Goal: Task Accomplishment & Management: Manage account settings

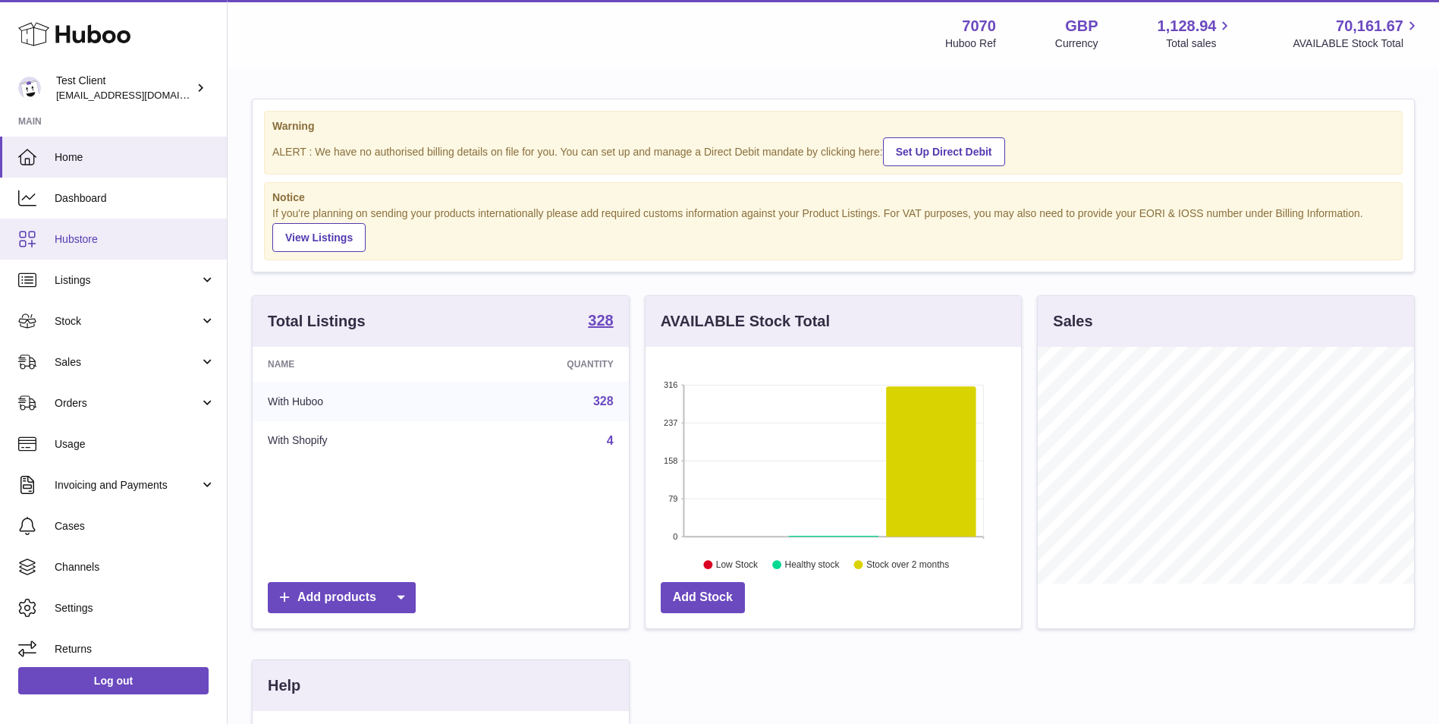
scroll to position [237, 376]
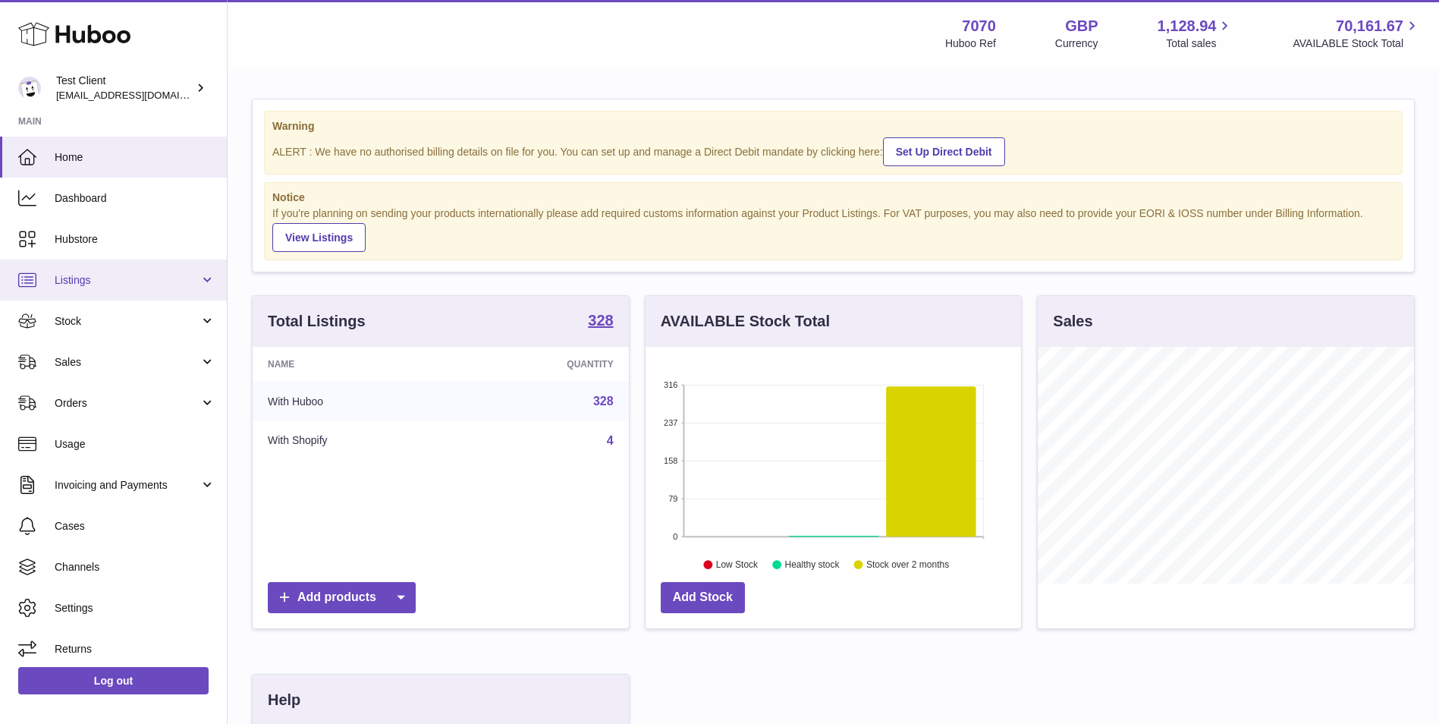
click at [128, 279] on span "Listings" at bounding box center [127, 280] width 145 height 14
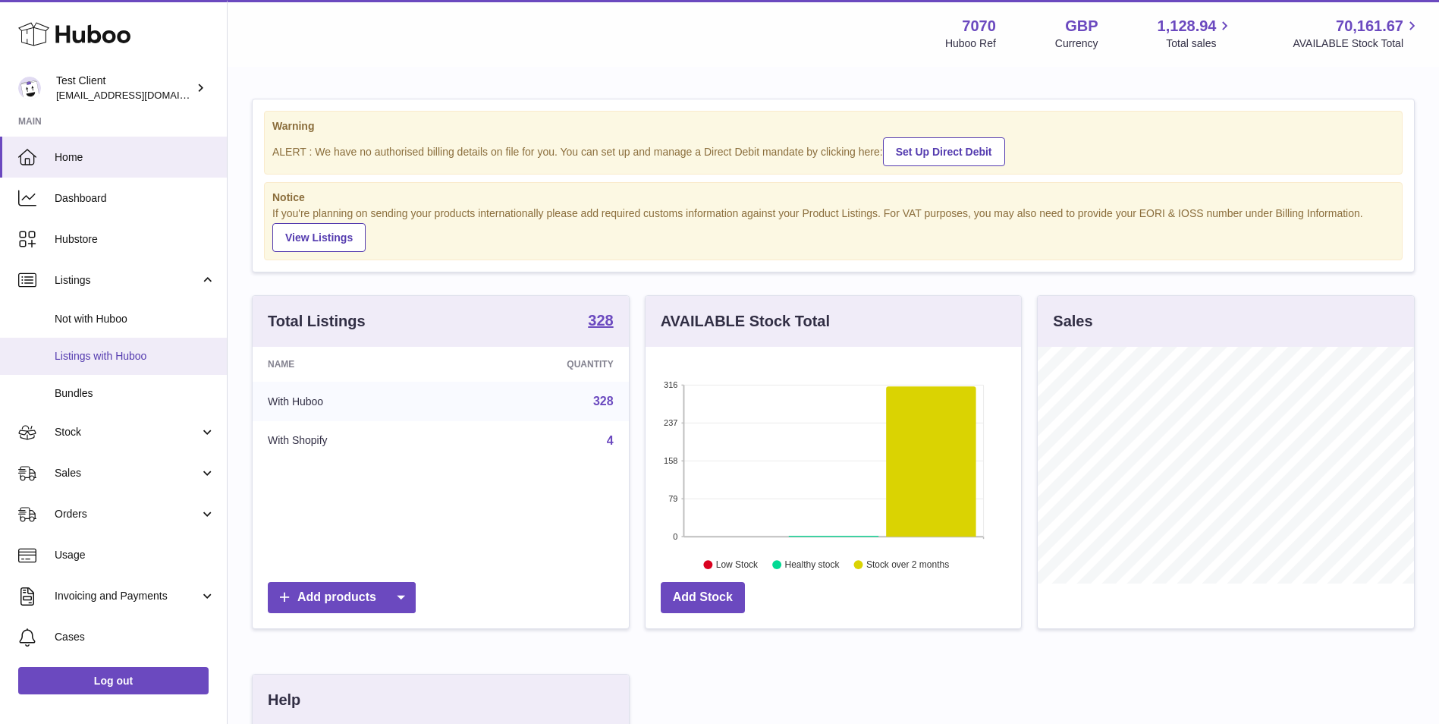
click at [137, 364] on link "Listings with Huboo" at bounding box center [113, 356] width 227 height 37
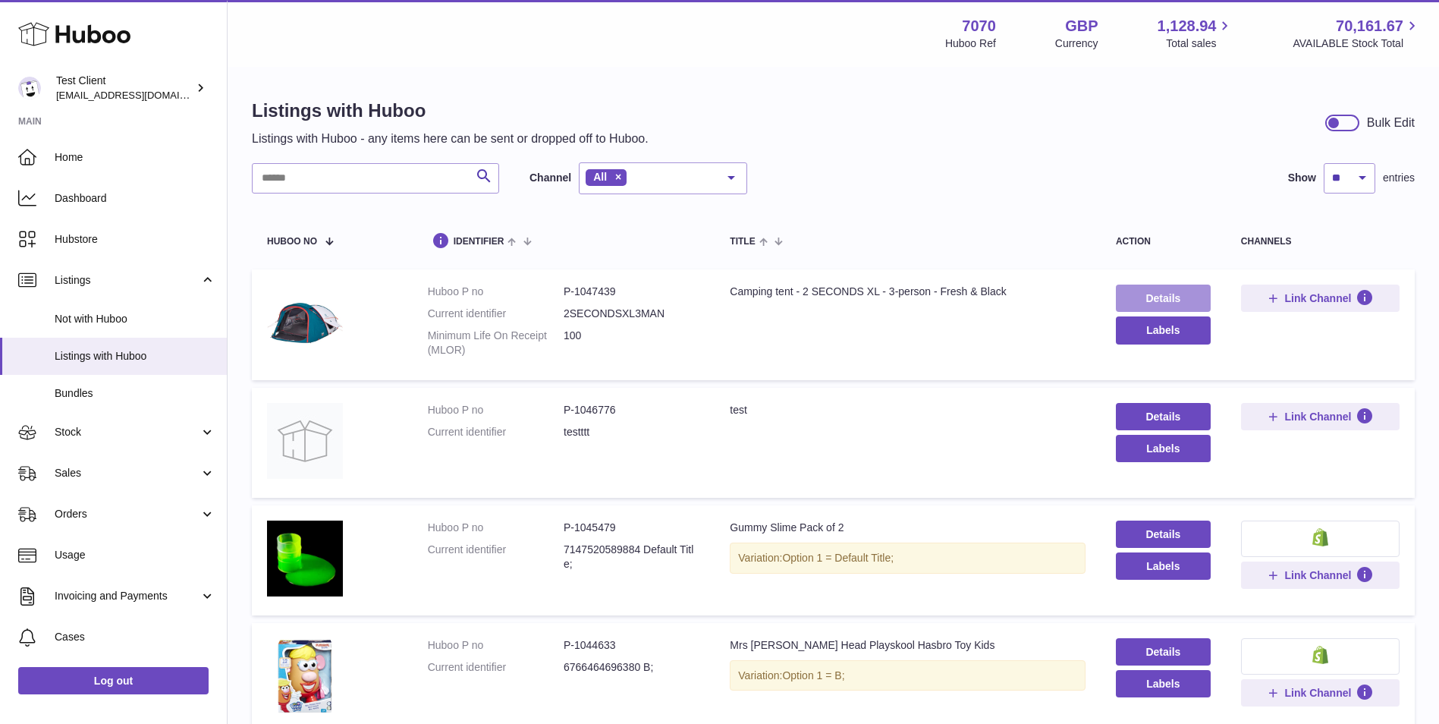
click at [1171, 292] on link "Details" at bounding box center [1163, 297] width 95 height 27
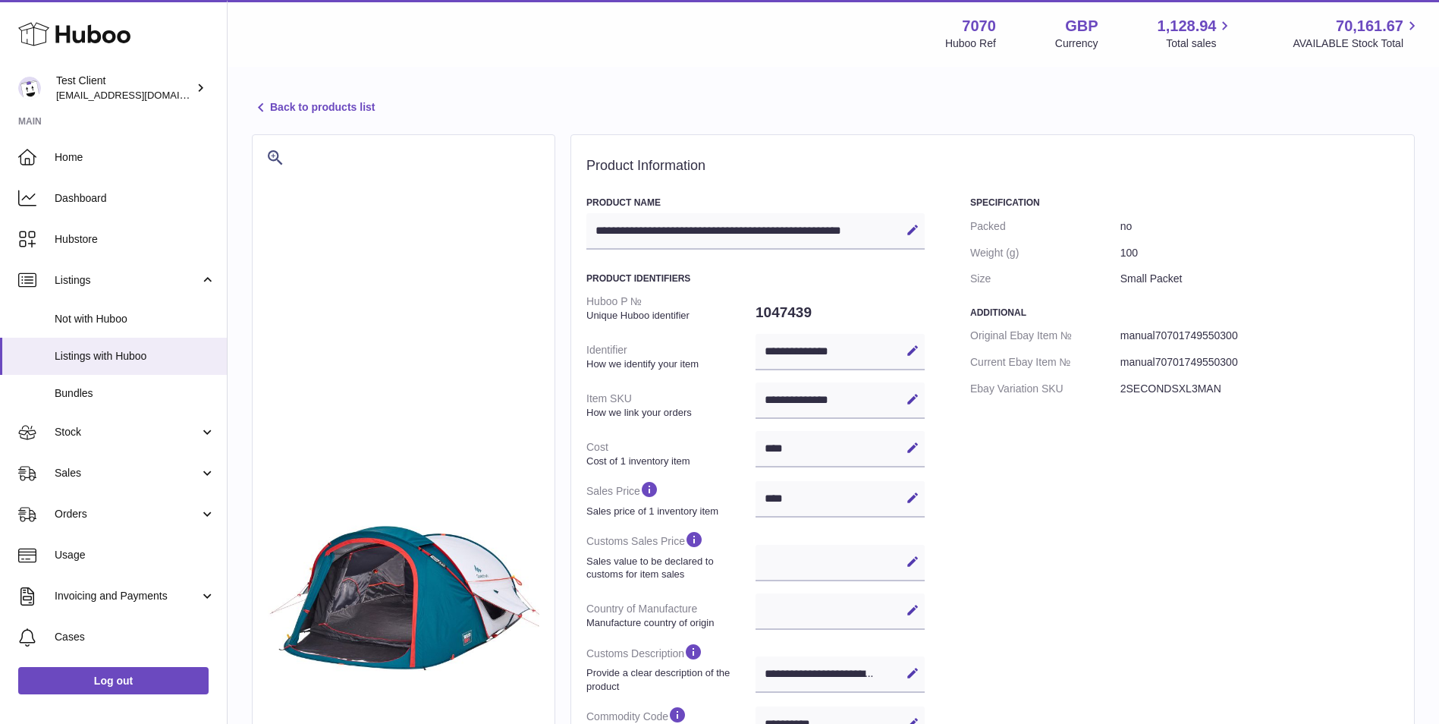
select select
select select "****"
click at [335, 103] on link "Back to products list" at bounding box center [313, 108] width 123 height 18
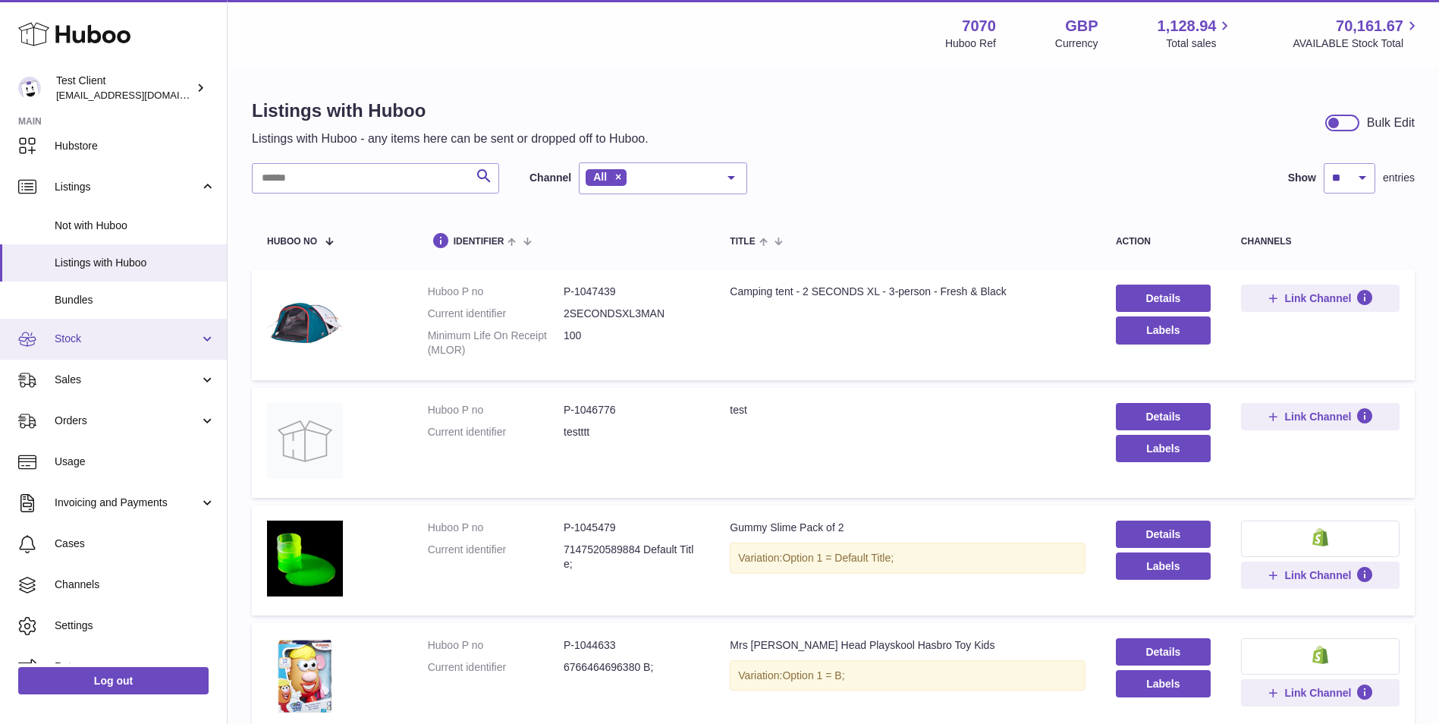
scroll to position [118, 0]
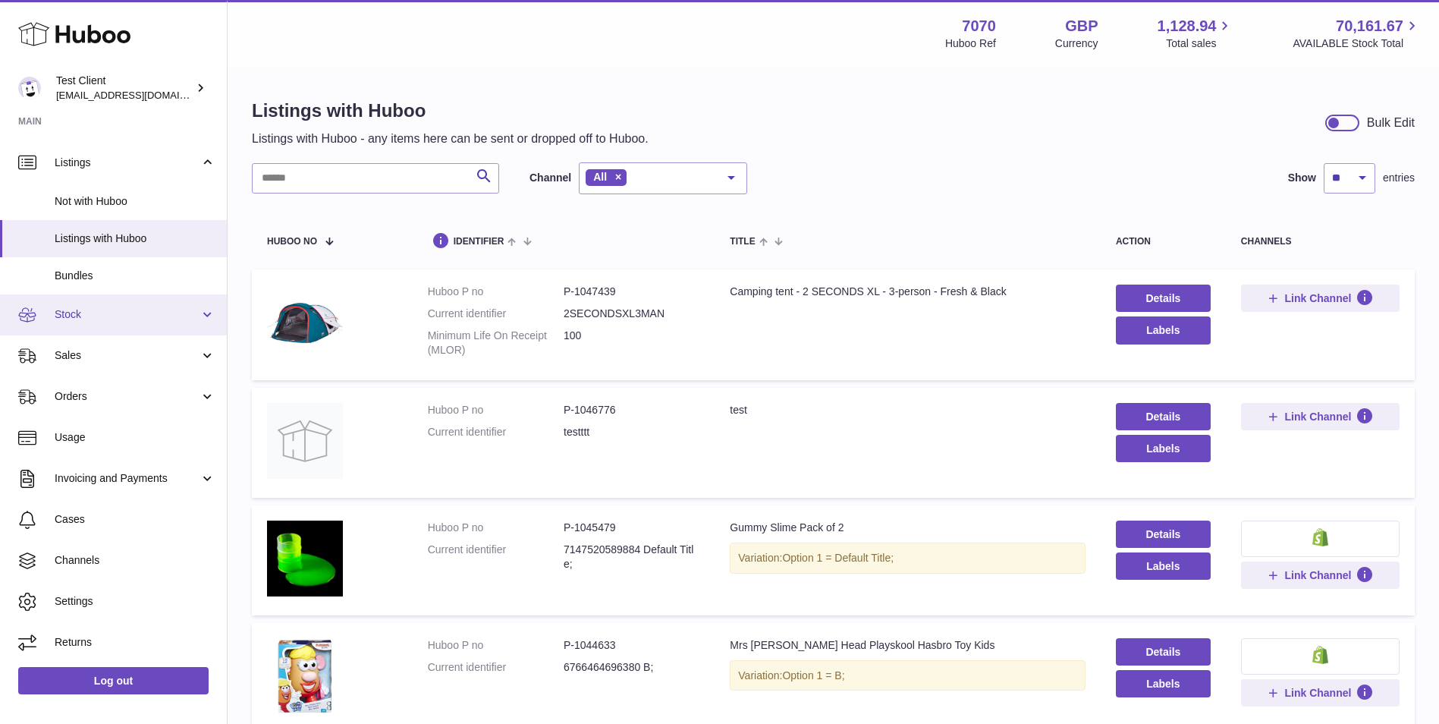
click at [140, 313] on span "Stock" at bounding box center [127, 314] width 145 height 14
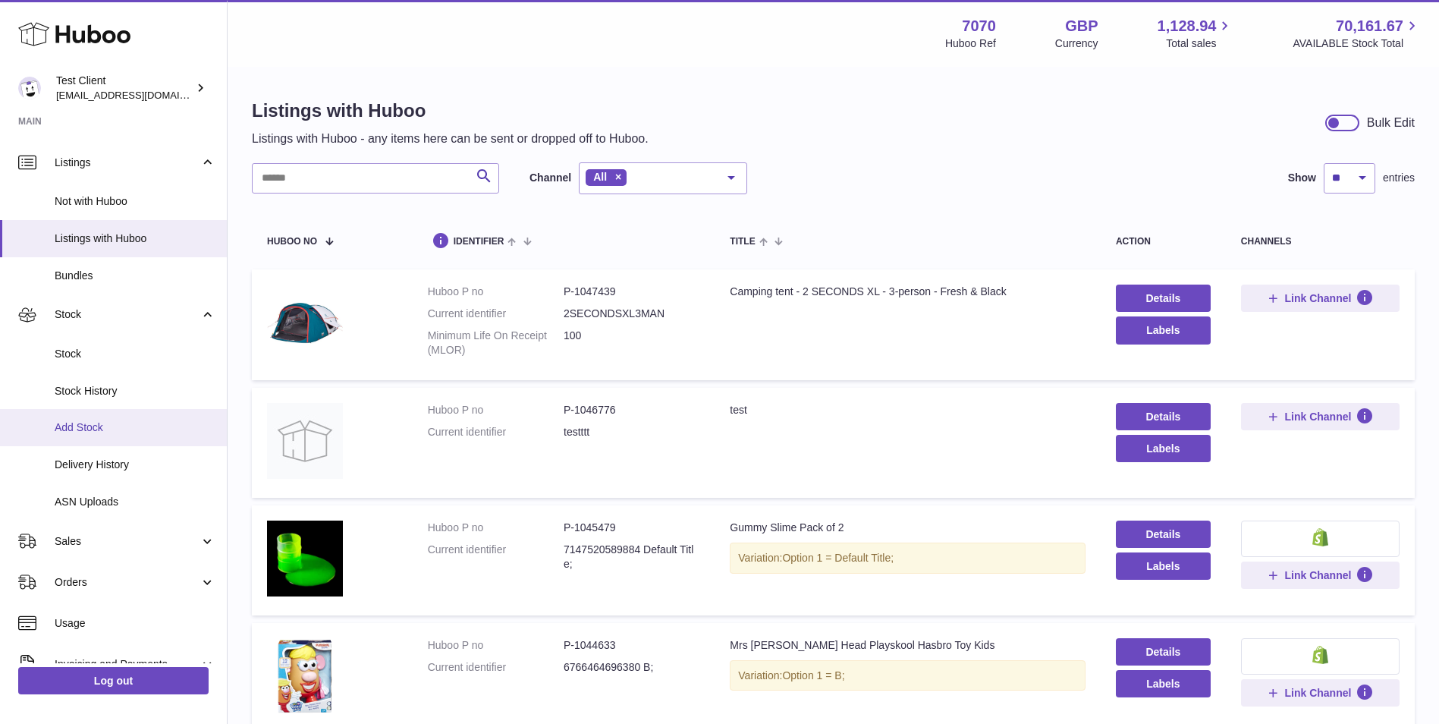
click at [115, 426] on span "Add Stock" at bounding box center [135, 427] width 161 height 14
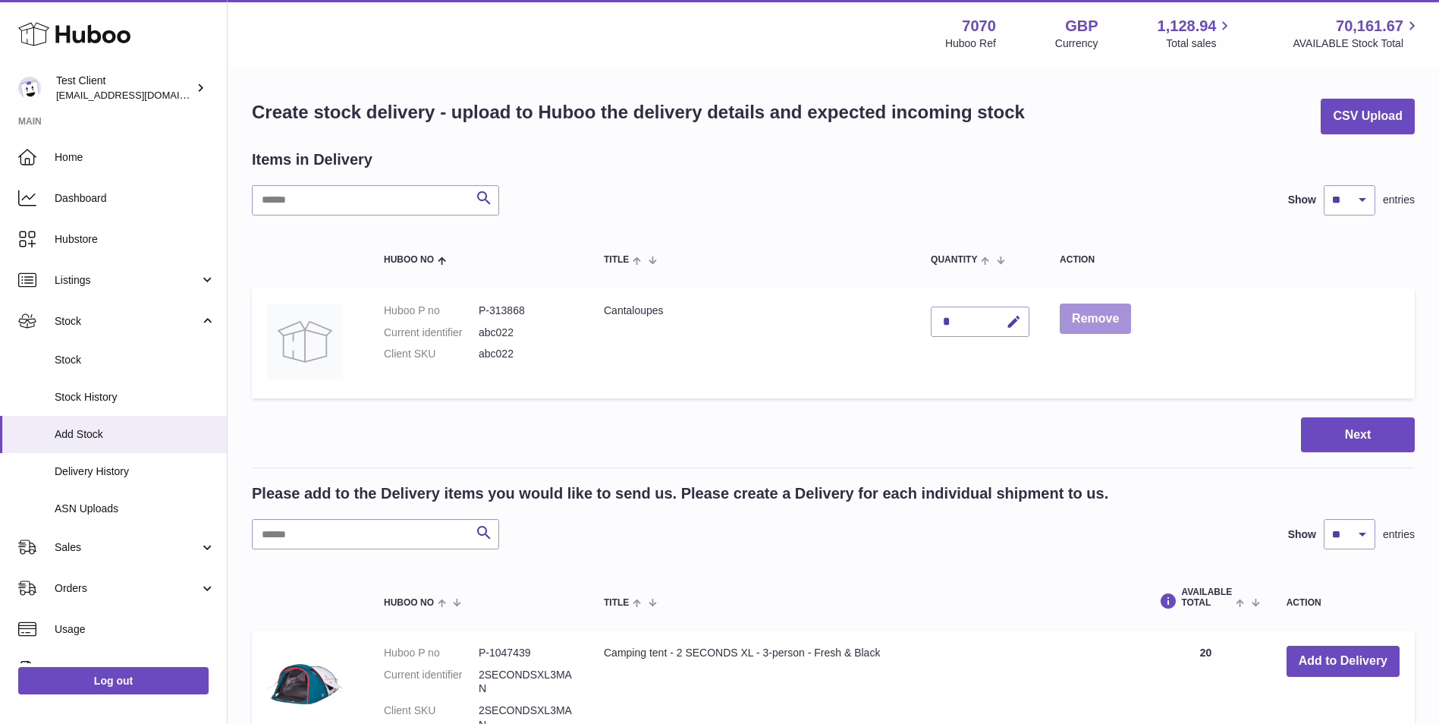
click at [1083, 322] on button "Remove" at bounding box center [1095, 318] width 71 height 31
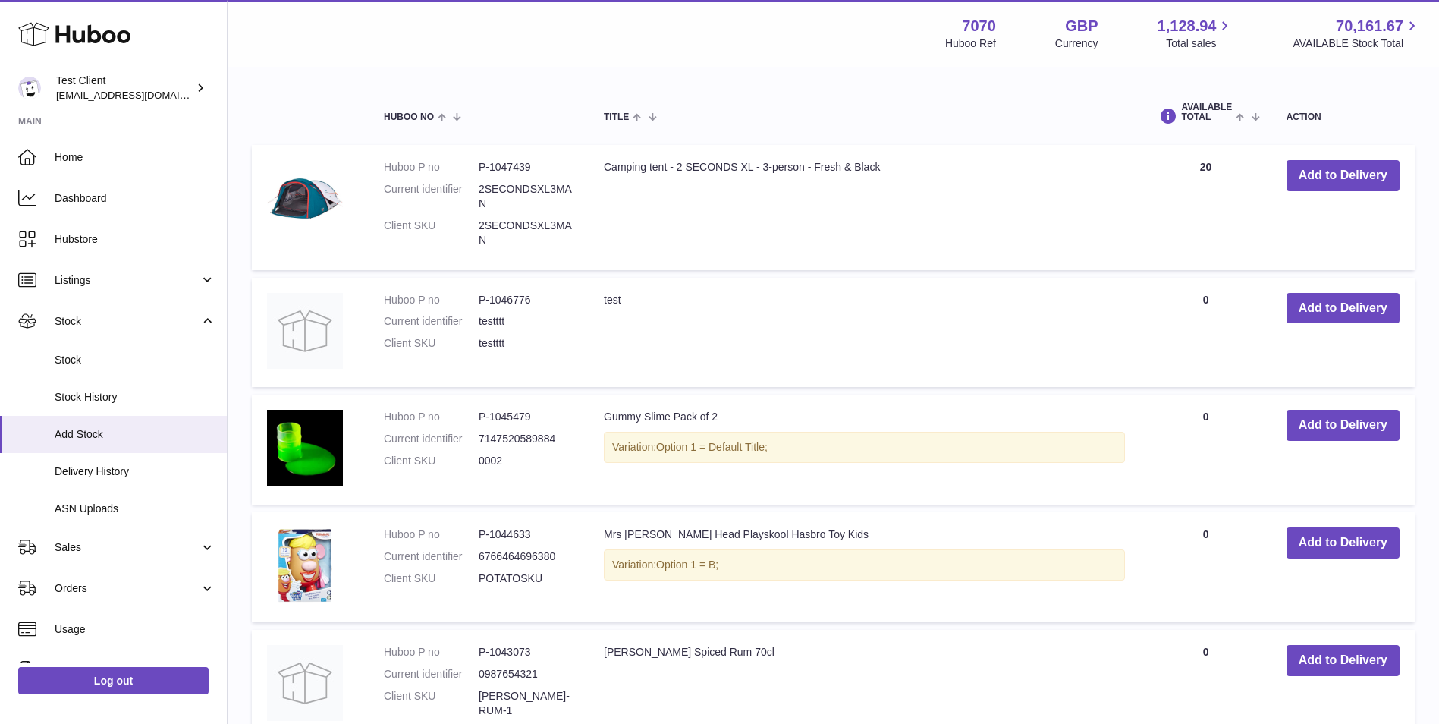
scroll to position [379, 0]
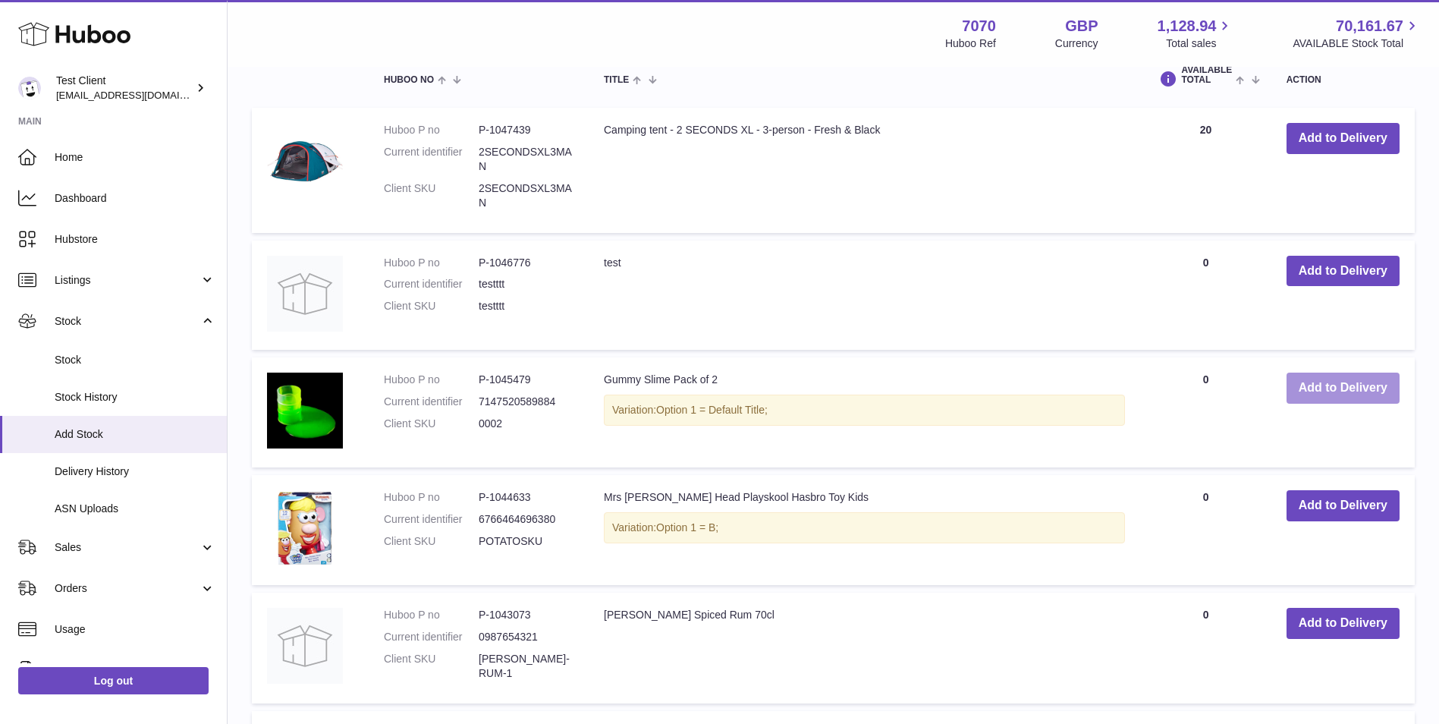
click at [1361, 385] on button "Add to Delivery" at bounding box center [1343, 387] width 113 height 31
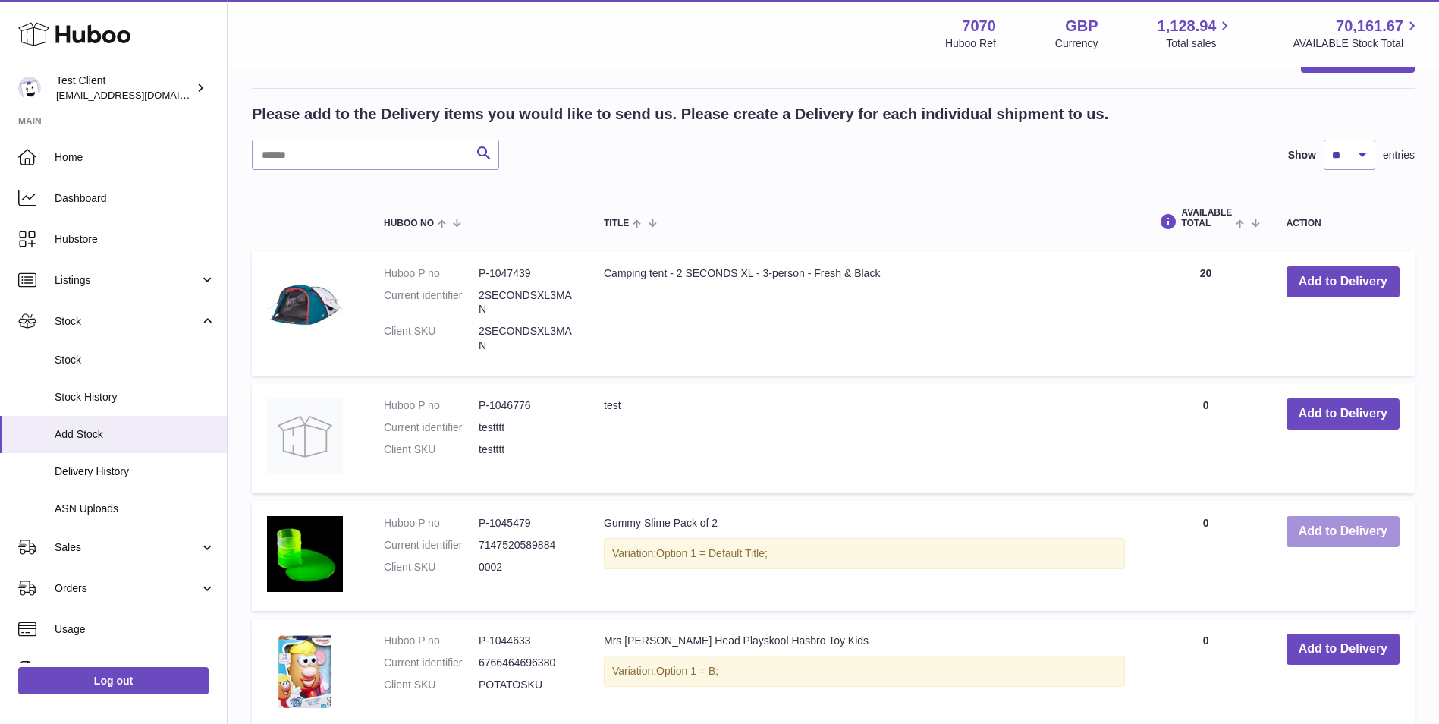
scroll to position [522, 0]
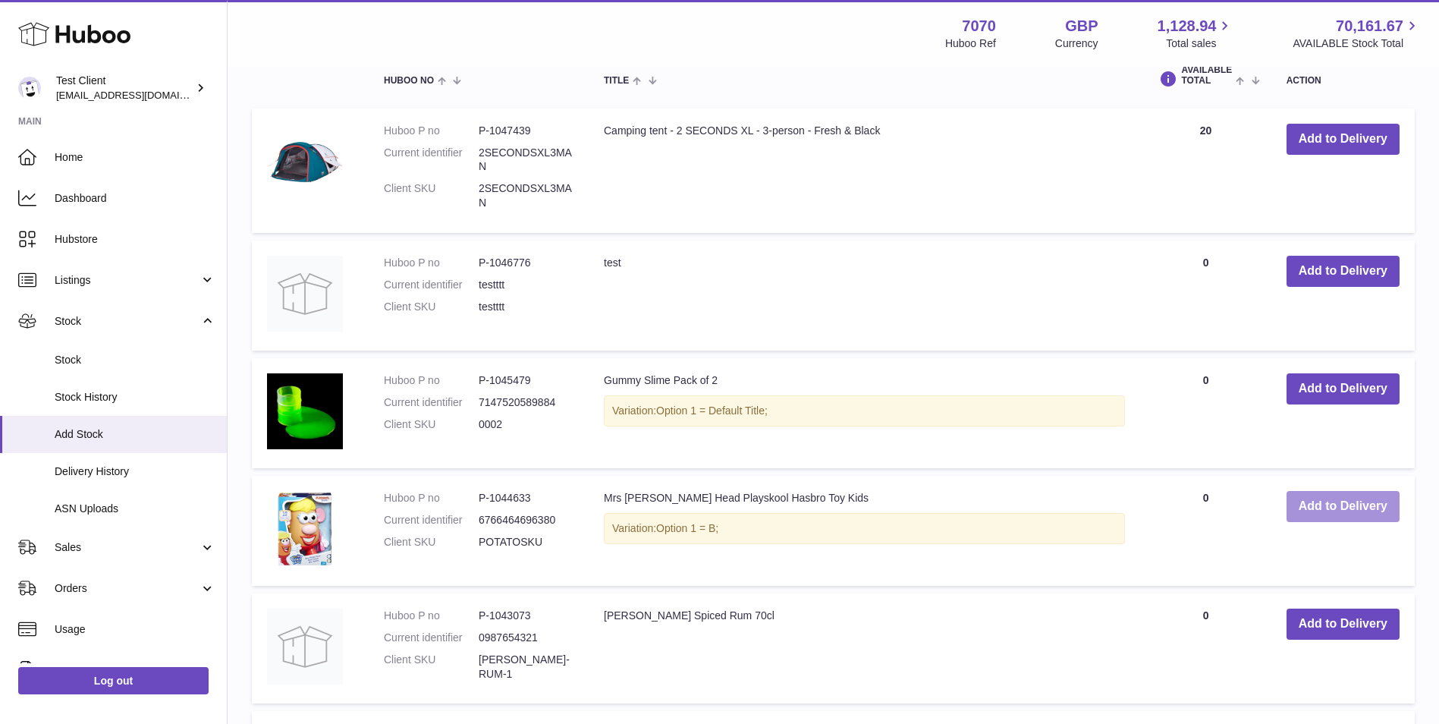
click at [1336, 514] on button "Add to Delivery" at bounding box center [1343, 506] width 113 height 31
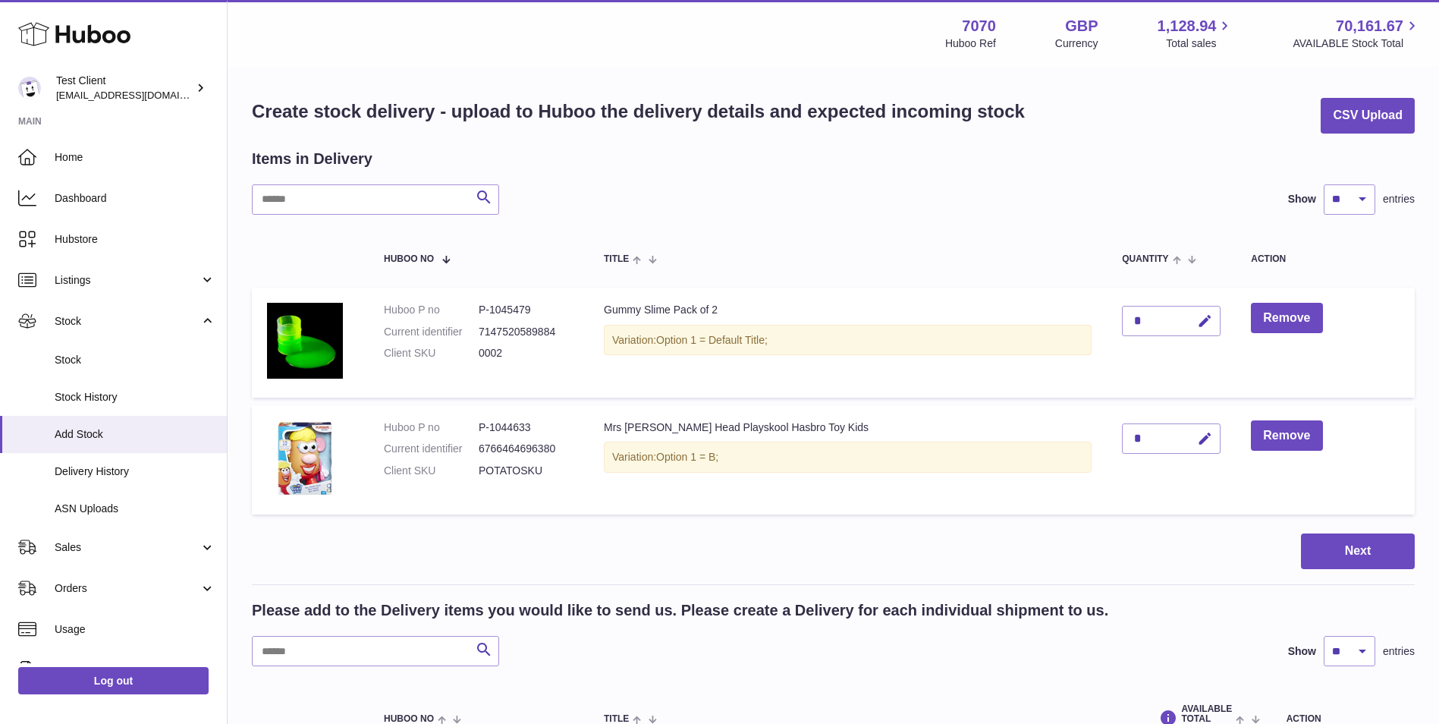
scroll to position [0, 0]
click at [1197, 322] on icon "button" at bounding box center [1205, 322] width 16 height 16
type input "***"
click at [1189, 329] on button "submit" at bounding box center [1203, 322] width 29 height 24
click at [1197, 432] on icon "button" at bounding box center [1205, 440] width 16 height 16
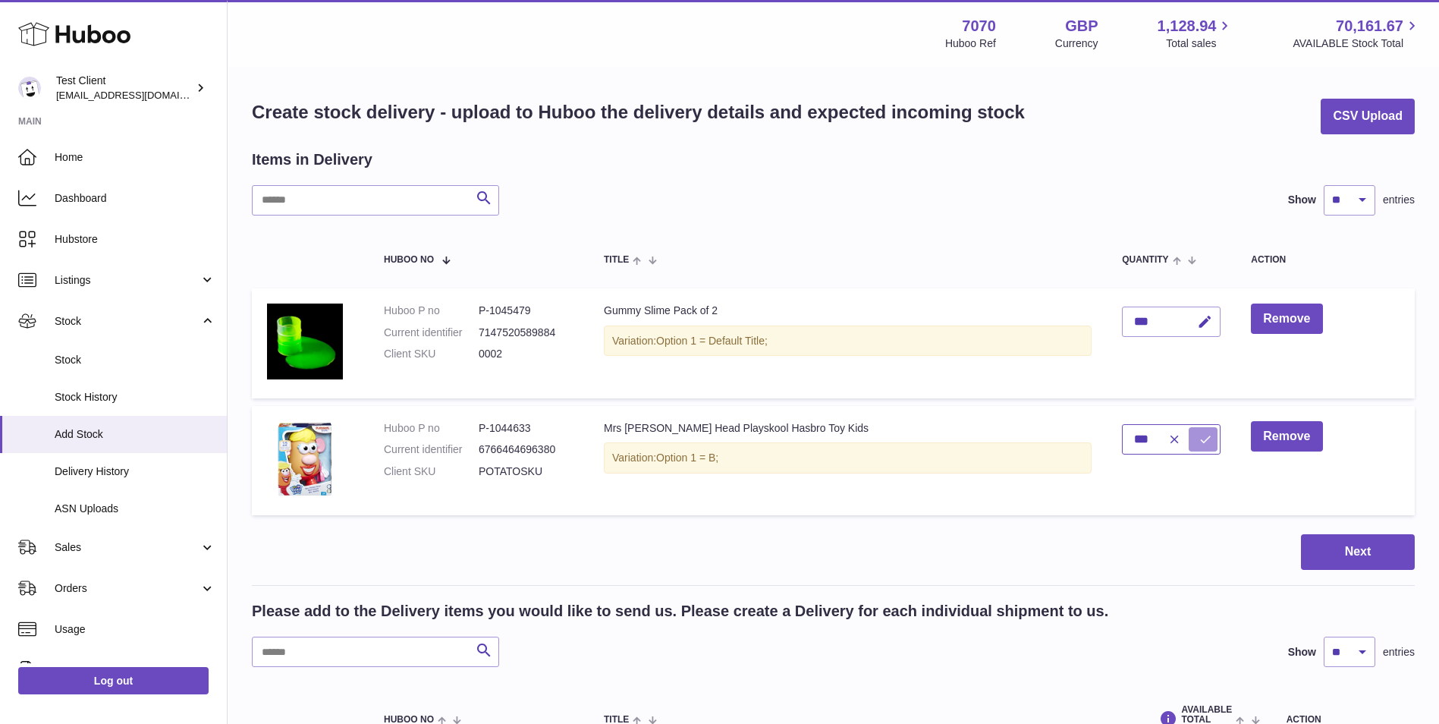
type input "***"
click at [1199, 438] on icon "submit" at bounding box center [1206, 439] width 14 height 14
click at [1358, 555] on button "Next" at bounding box center [1358, 552] width 114 height 36
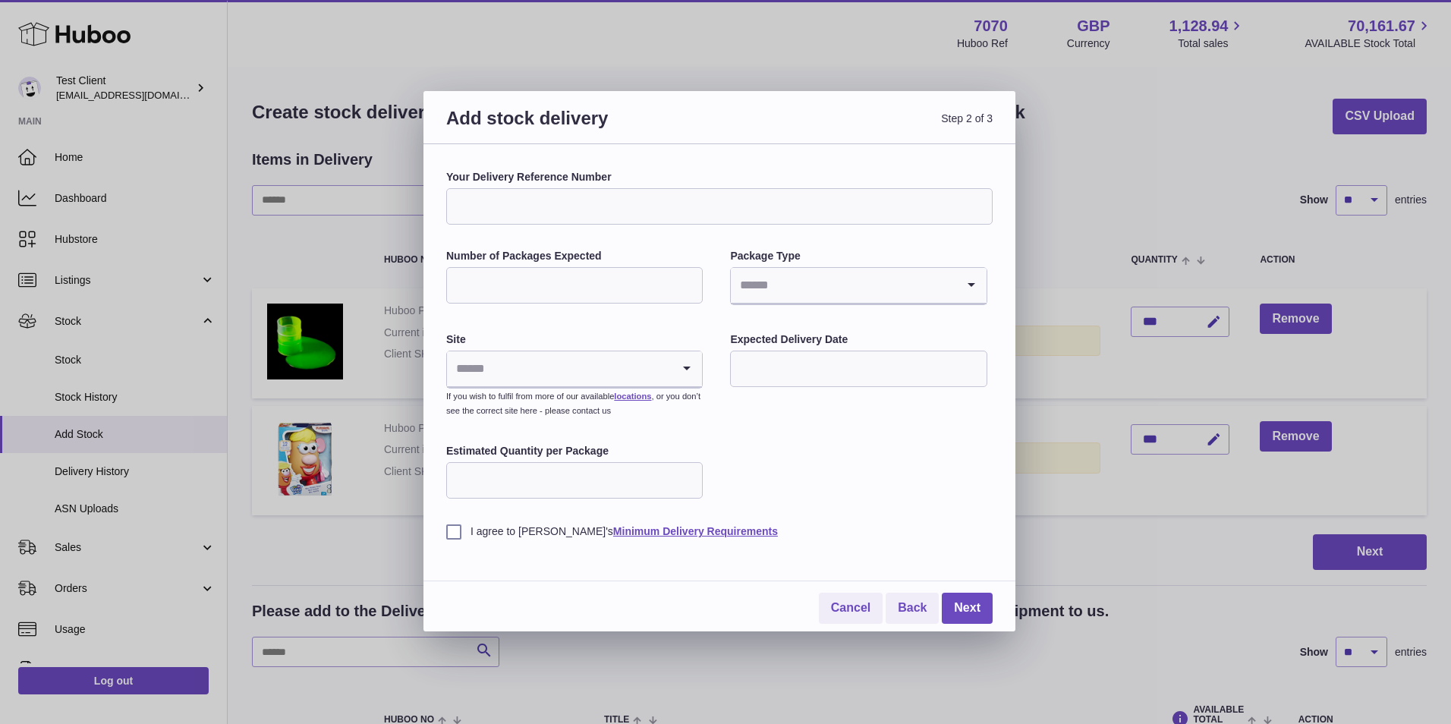
click at [654, 216] on input "Your Delivery Reference Number" at bounding box center [719, 206] width 546 height 36
type input "**********"
click at [491, 294] on input "Number of Packages Expected" at bounding box center [574, 285] width 256 height 36
click at [899, 271] on input "Search for option" at bounding box center [843, 285] width 225 height 35
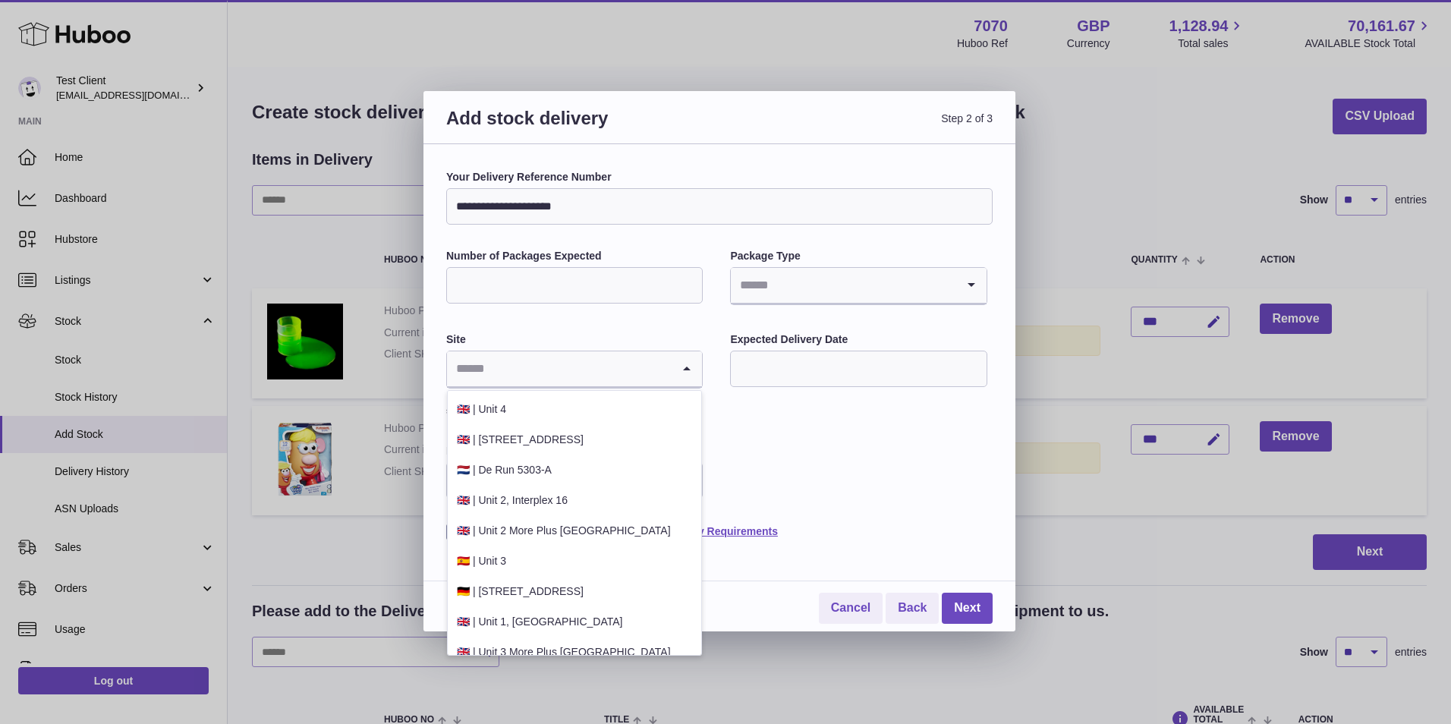
click at [652, 373] on input "Search for option" at bounding box center [559, 368] width 225 height 35
click at [614, 528] on li "🇬🇧 | Unit 2 More Plus Central Park" at bounding box center [574, 531] width 253 height 30
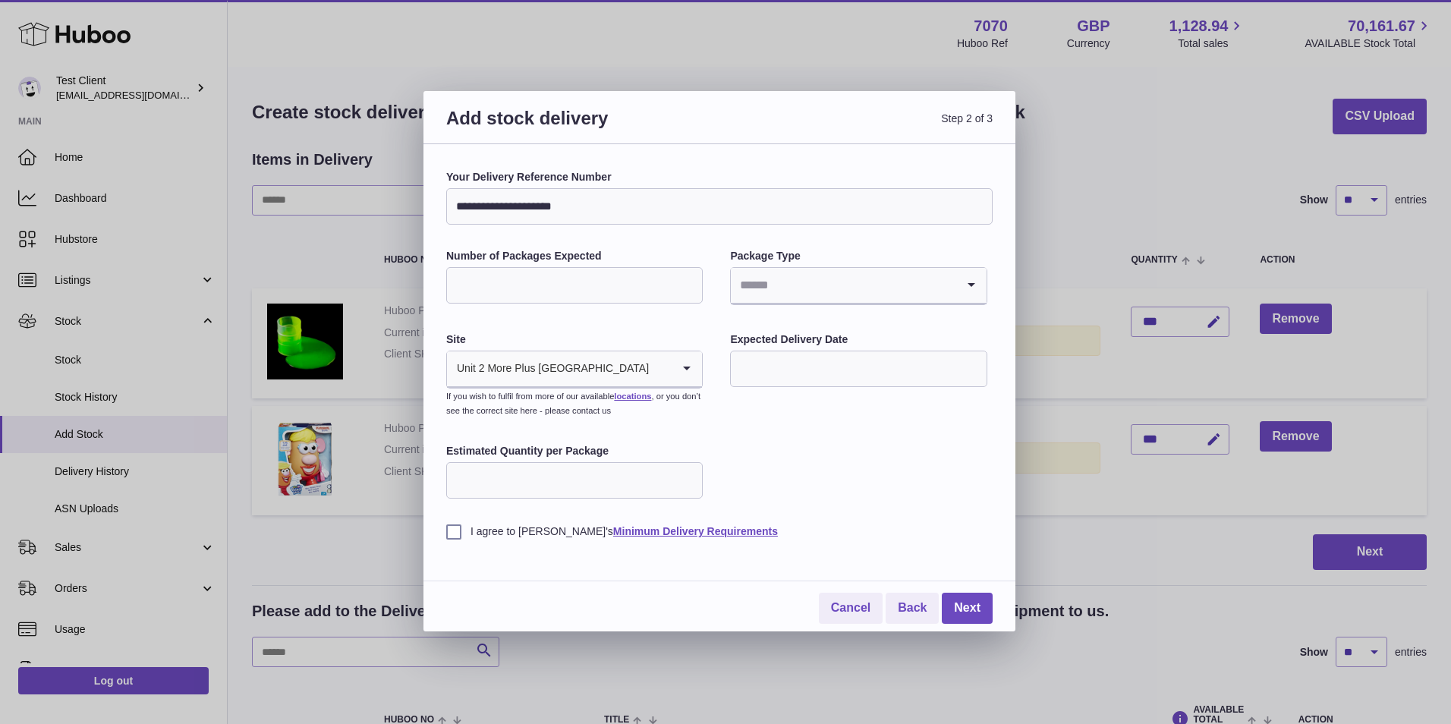
click at [789, 370] on input "text" at bounding box center [858, 368] width 256 height 36
click at [947, 400] on icon "button" at bounding box center [945, 405] width 18 height 18
click at [762, 465] on span "1" at bounding box center [753, 464] width 27 height 27
type input "**********"
click at [652, 485] on input "Estimated Quantity per Package" at bounding box center [574, 480] width 256 height 36
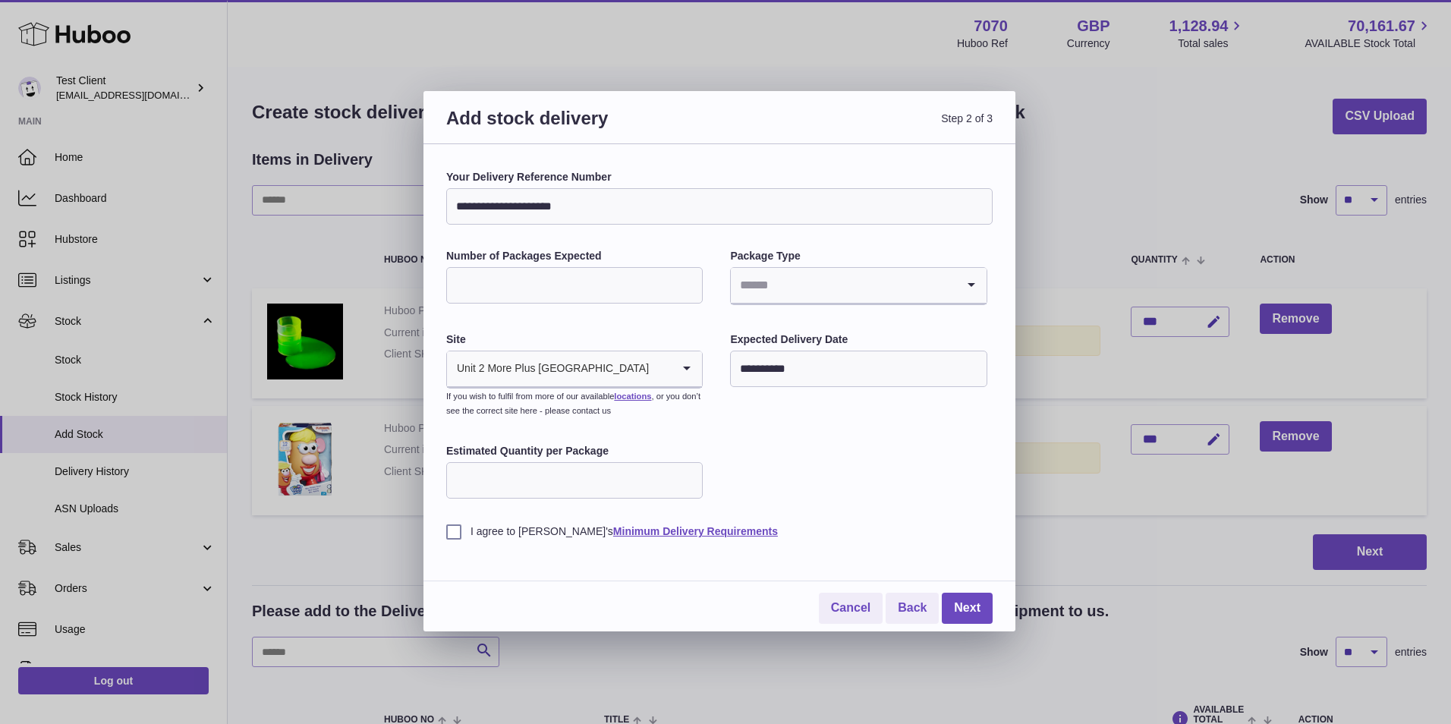
type input "***"
click at [454, 535] on label "I agree to Huboo's Minimum Delivery Requirements" at bounding box center [719, 531] width 546 height 14
click at [977, 600] on link "Next" at bounding box center [966, 607] width 51 height 31
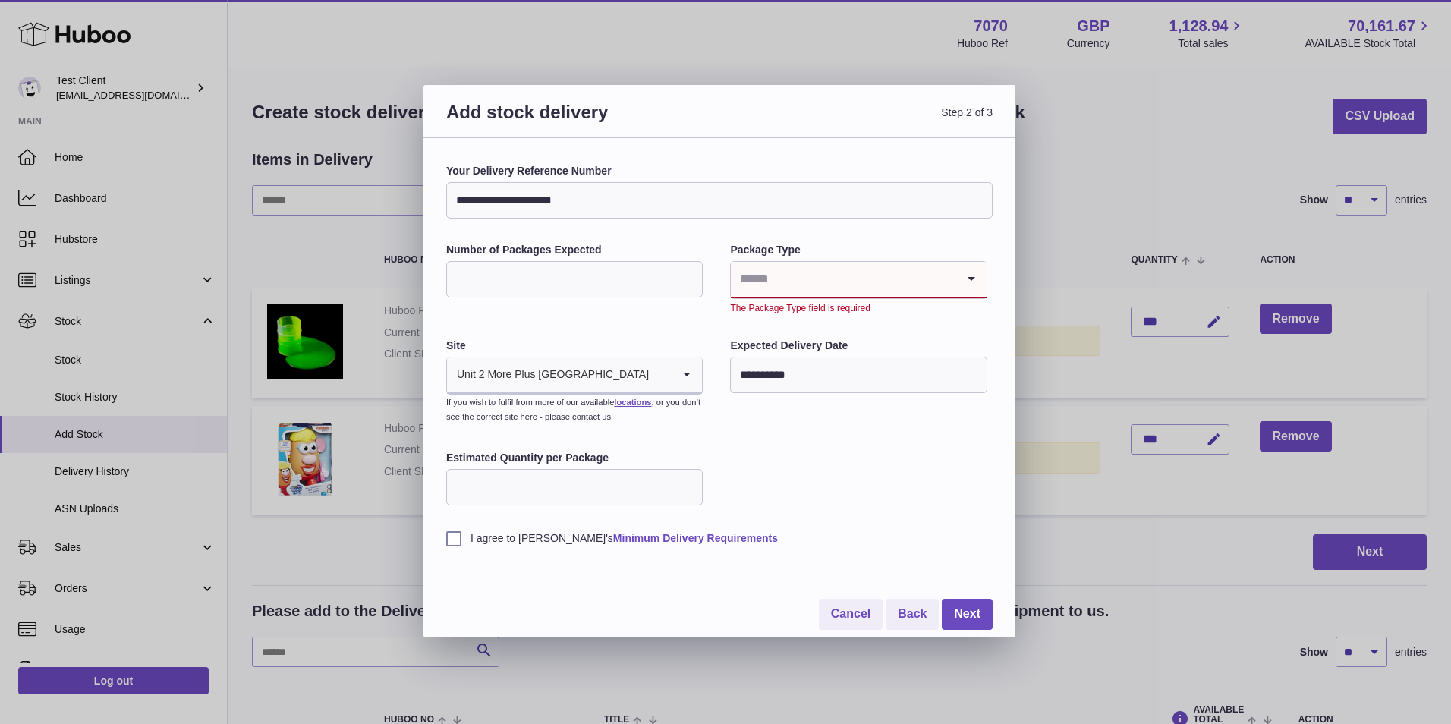
click at [520, 263] on input "Number of Packages Expected" at bounding box center [574, 279] width 256 height 36
type input "***"
click at [810, 273] on input "Search for option" at bounding box center [843, 279] width 225 height 35
click at [819, 363] on li "Pallets" at bounding box center [857, 350] width 253 height 30
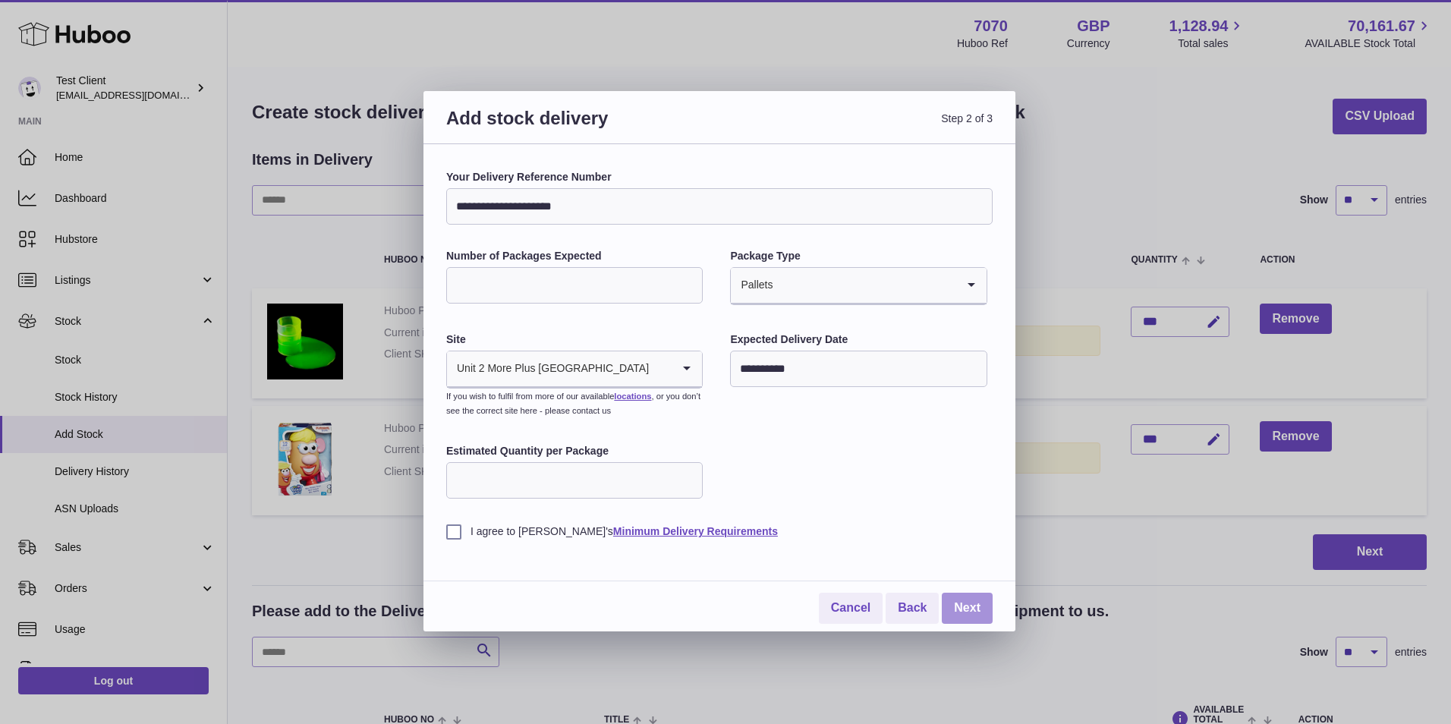
click at [964, 615] on link "Next" at bounding box center [966, 607] width 51 height 31
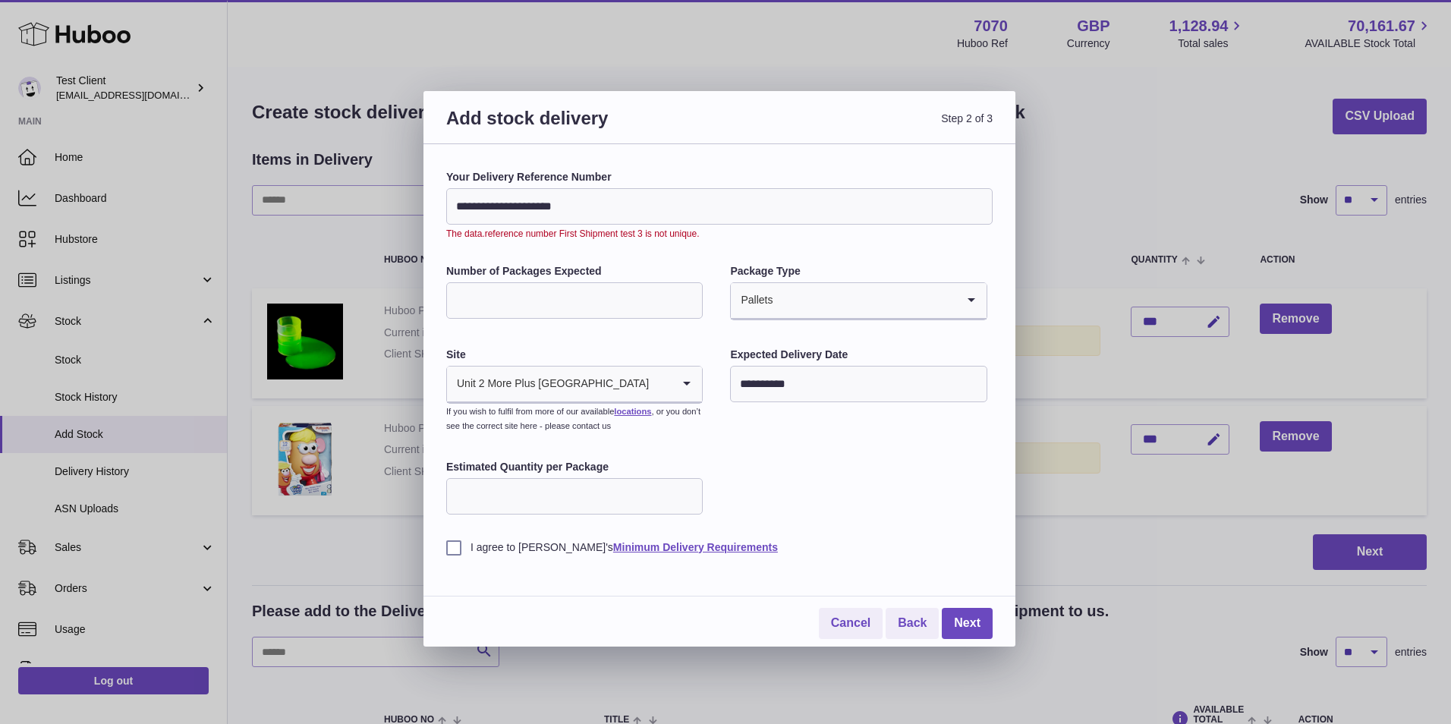
click at [688, 179] on label "Your Delivery Reference Number" at bounding box center [719, 177] width 546 height 14
click at [688, 188] on input "**********" at bounding box center [719, 206] width 546 height 36
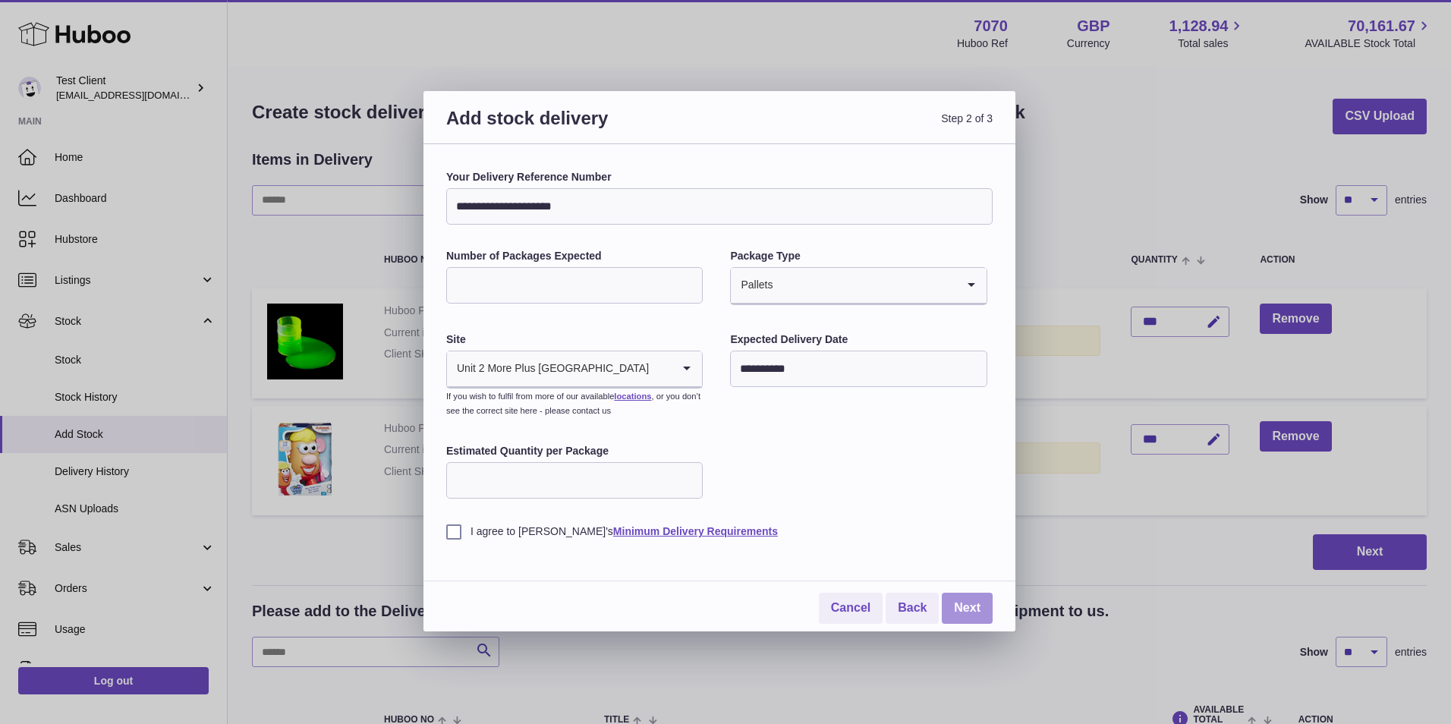
type input "**********"
click at [980, 611] on link "Next" at bounding box center [966, 607] width 51 height 31
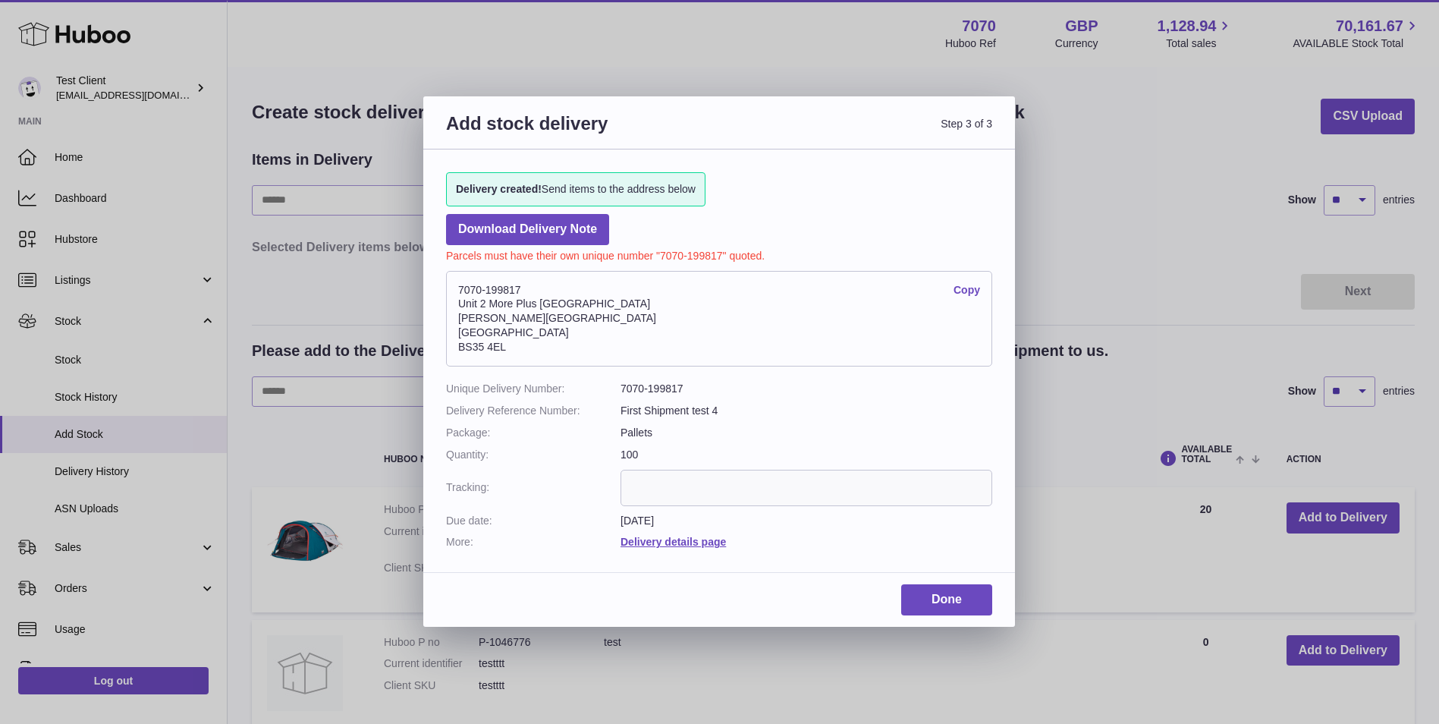
drag, startPoint x: 520, startPoint y: 284, endPoint x: 449, endPoint y: 294, distance: 71.2
click at [449, 294] on address "7070-199817 Copy Unit 2 More Plus Central Park Hudson Ave Severn Beach BS35 4EL" at bounding box center [719, 319] width 546 height 96
click at [677, 492] on input "text" at bounding box center [807, 488] width 372 height 36
click at [567, 237] on link "Download Delivery Note" at bounding box center [527, 229] width 163 height 31
click at [946, 593] on link "Done" at bounding box center [946, 599] width 91 height 31
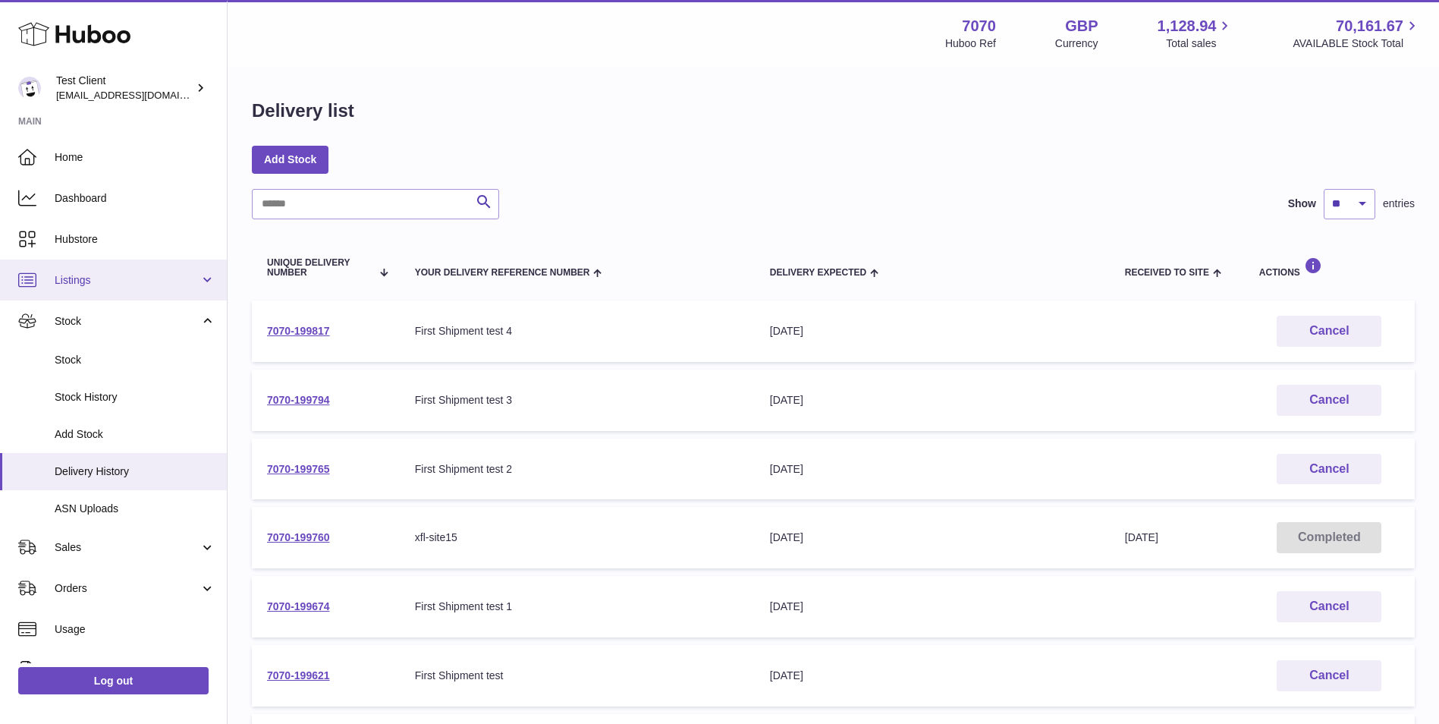
click at [90, 281] on span "Listings" at bounding box center [127, 280] width 145 height 14
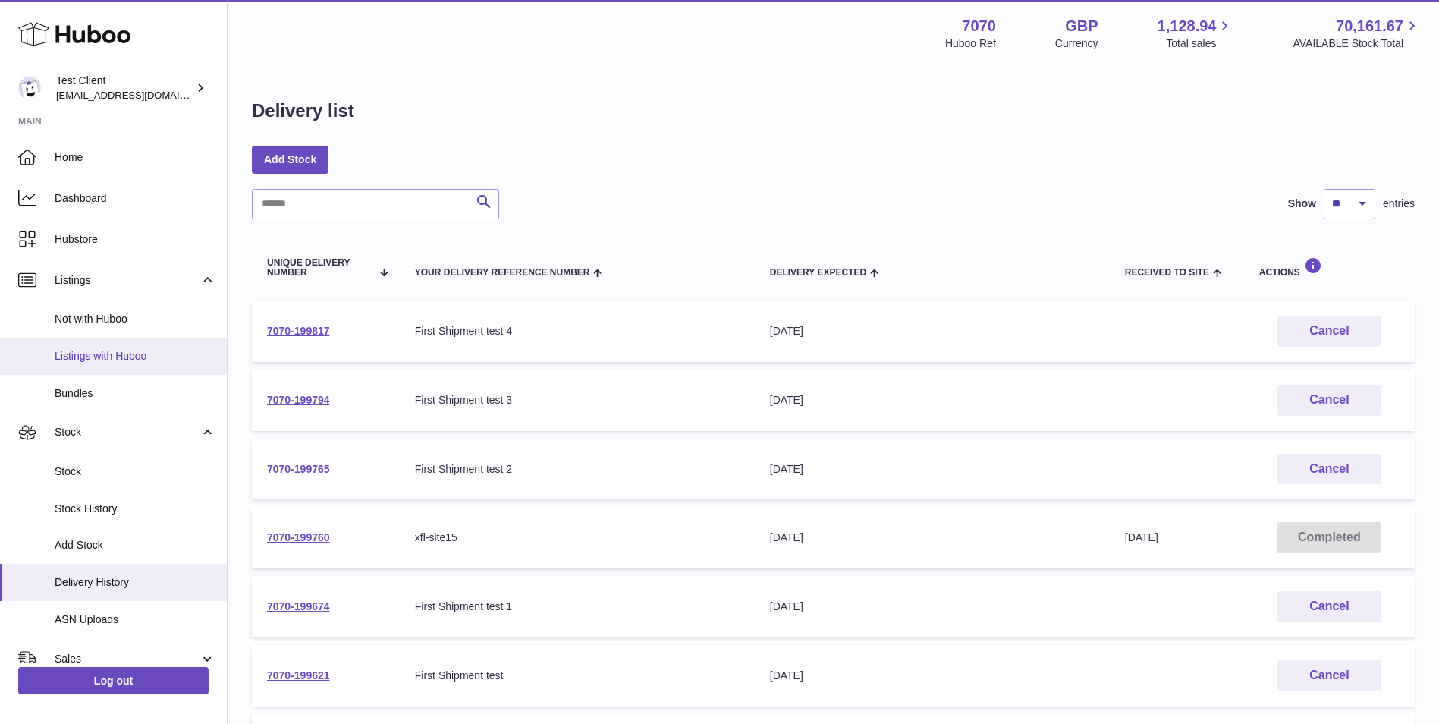
click at [161, 363] on span "Listings with Huboo" at bounding box center [135, 356] width 161 height 14
